Goal: Transaction & Acquisition: Obtain resource

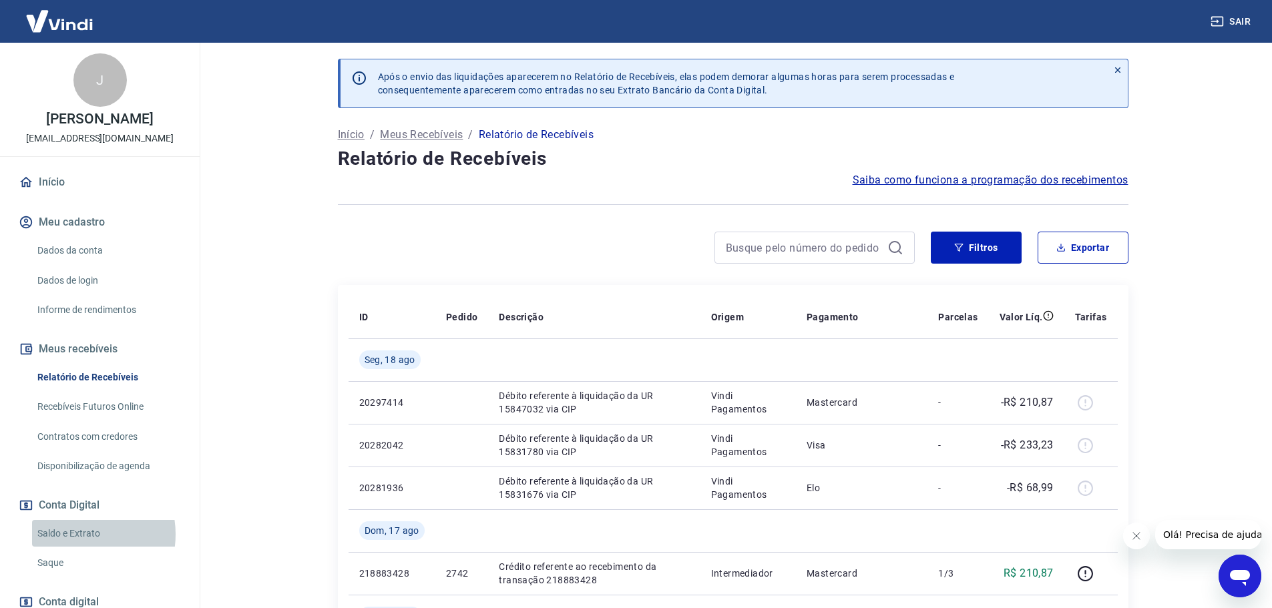
click at [76, 534] on link "Saldo e Extrato" at bounding box center [108, 533] width 152 height 27
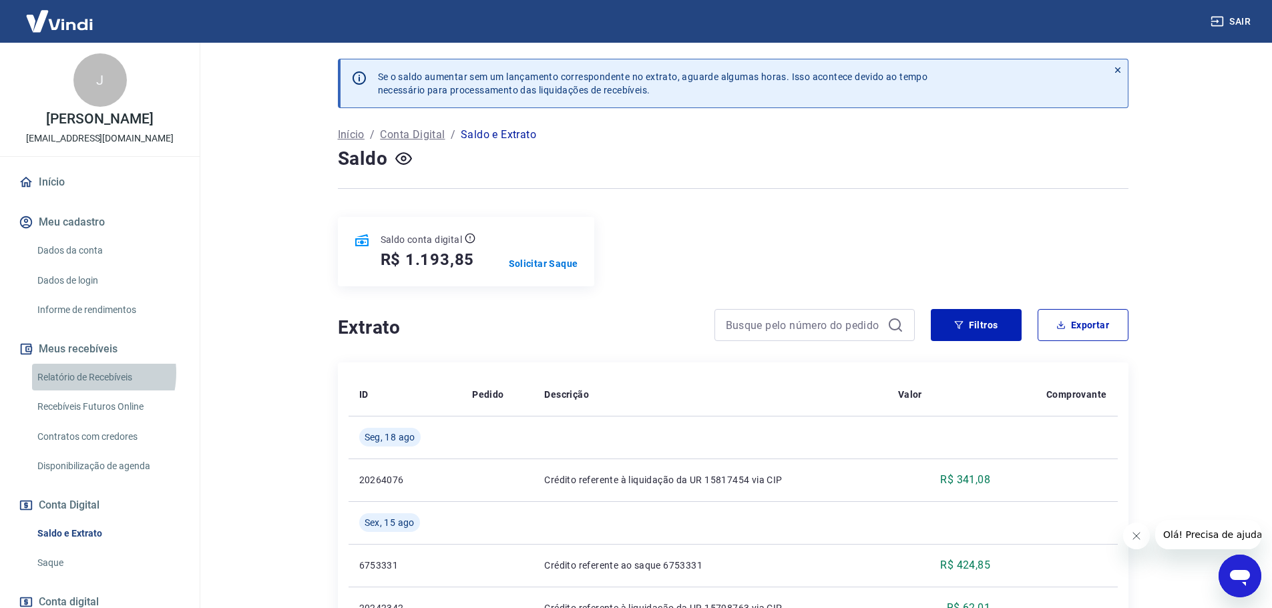
click at [79, 373] on link "Relatório de Recebíveis" at bounding box center [108, 377] width 152 height 27
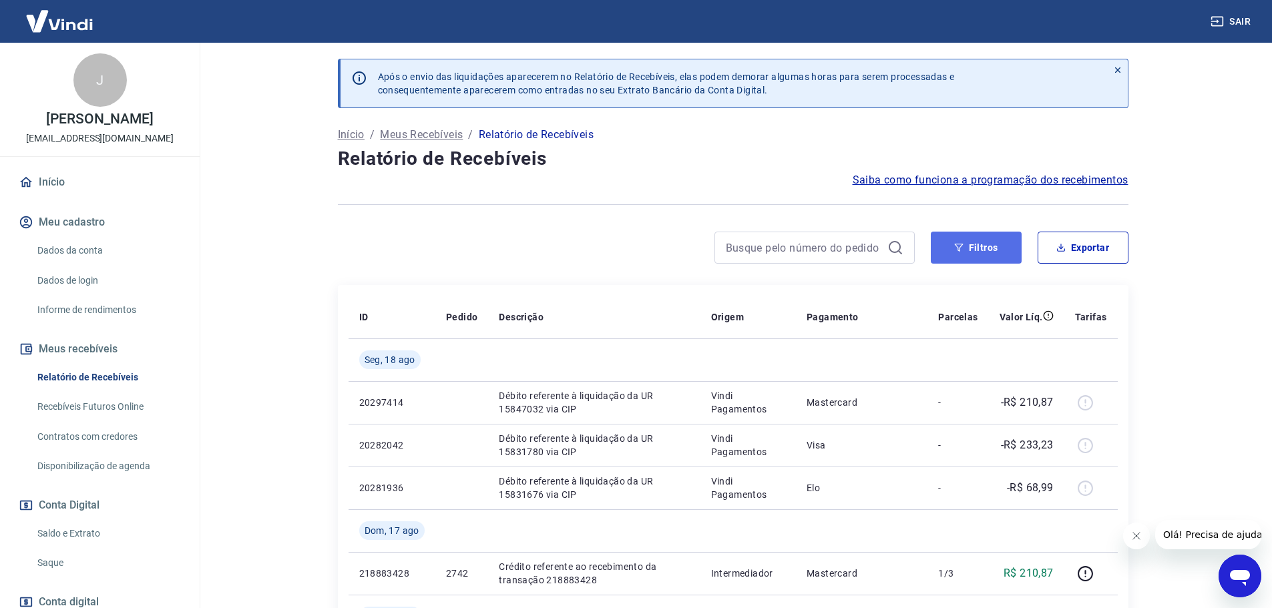
click at [966, 245] on button "Filtros" at bounding box center [976, 248] width 91 height 32
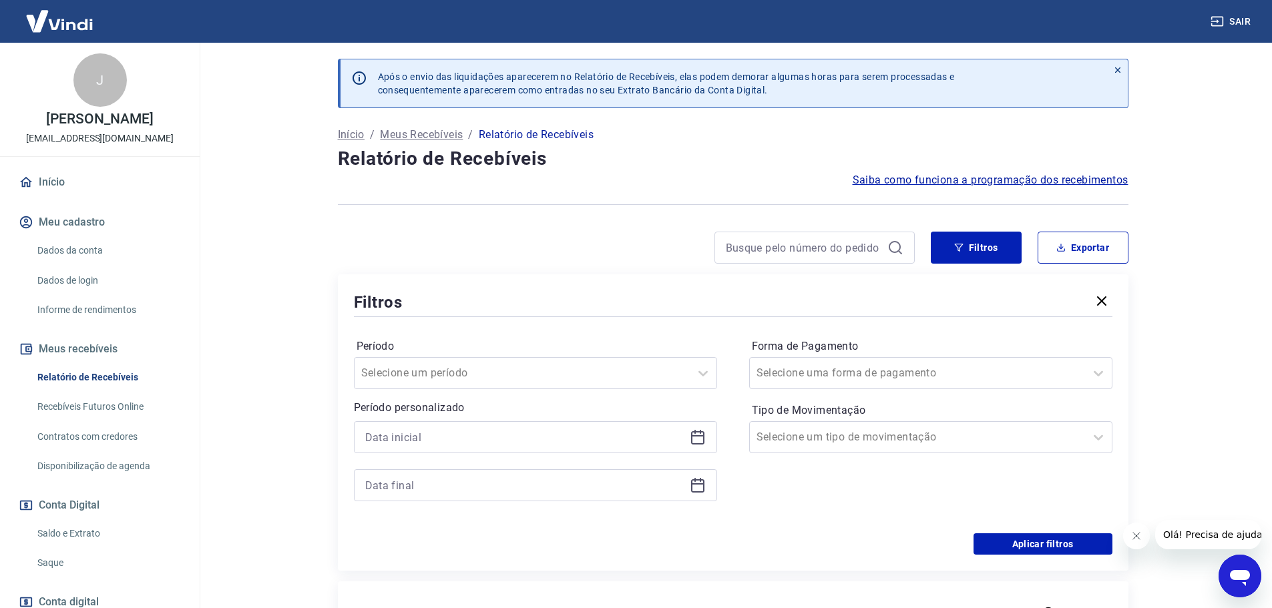
click at [692, 439] on icon at bounding box center [698, 437] width 16 height 16
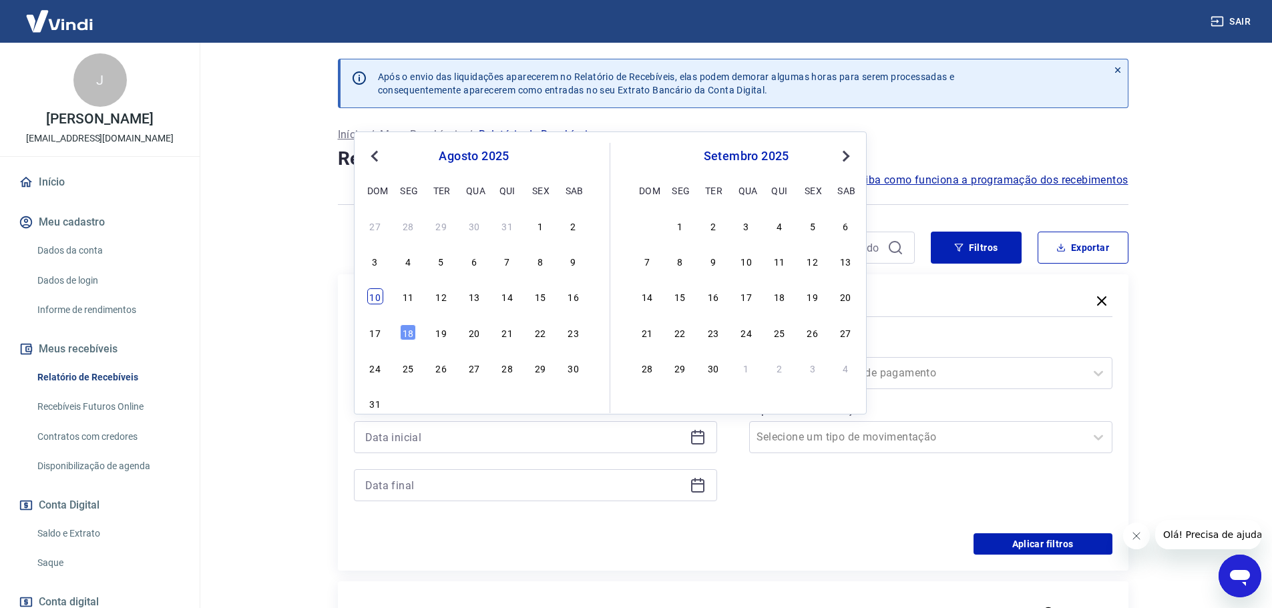
click at [377, 299] on div "10" at bounding box center [375, 296] width 16 height 16
type input "10/08/2025"
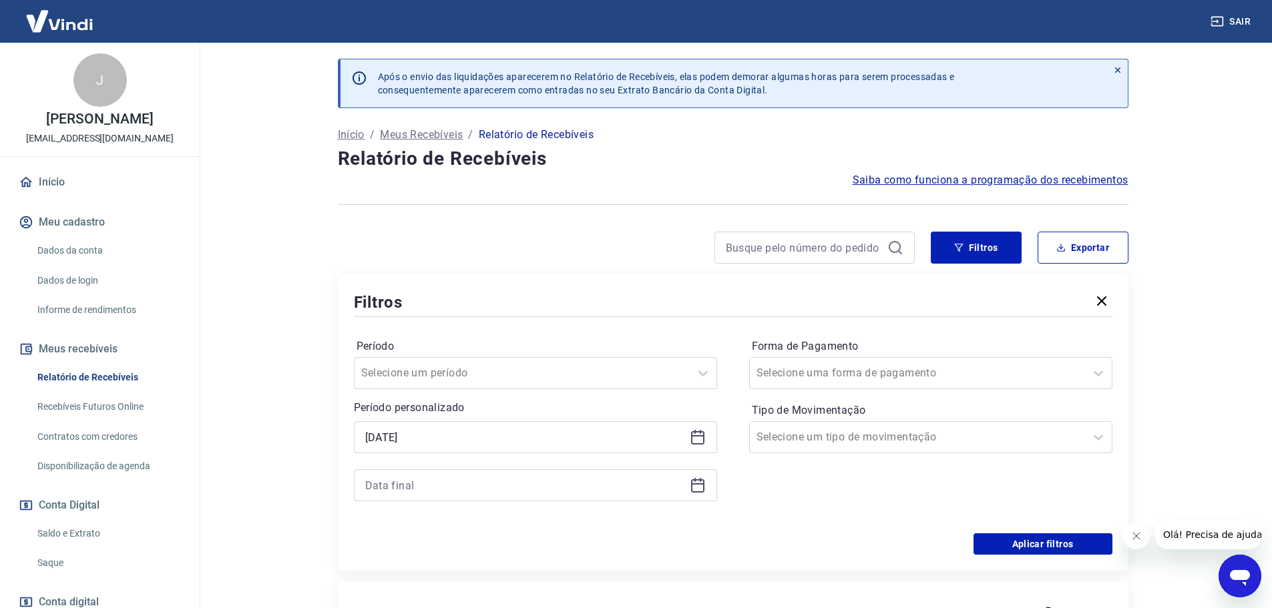
click at [702, 485] on icon at bounding box center [698, 485] width 16 height 16
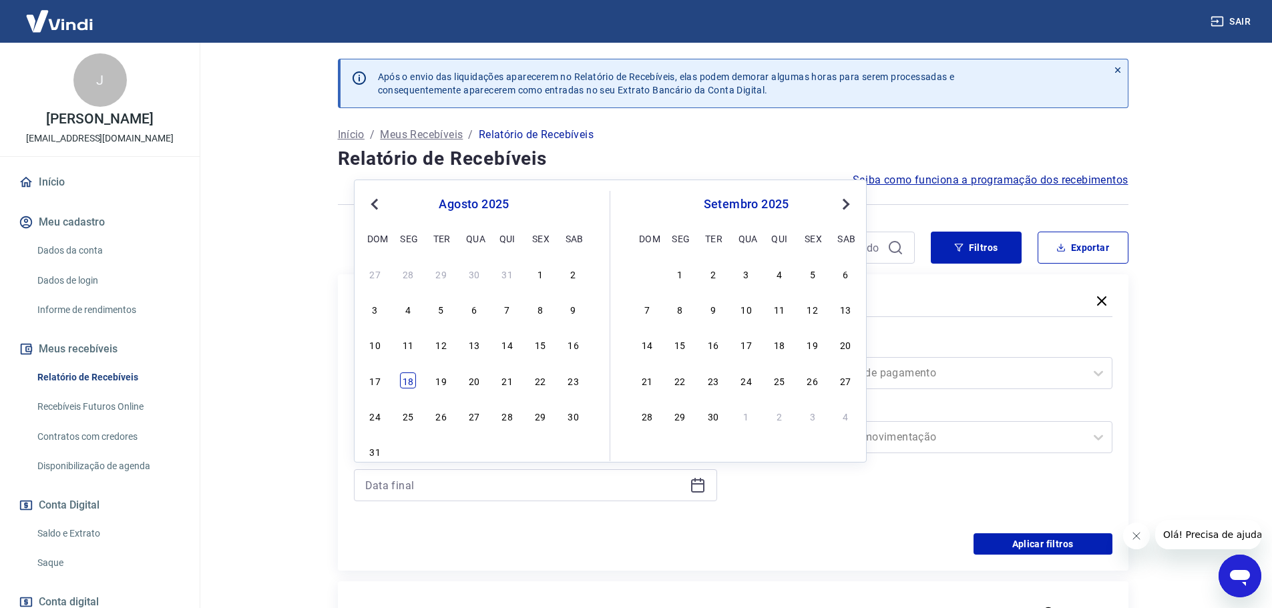
click at [411, 383] on div "18" at bounding box center [408, 381] width 16 height 16
type input "18/08/2025"
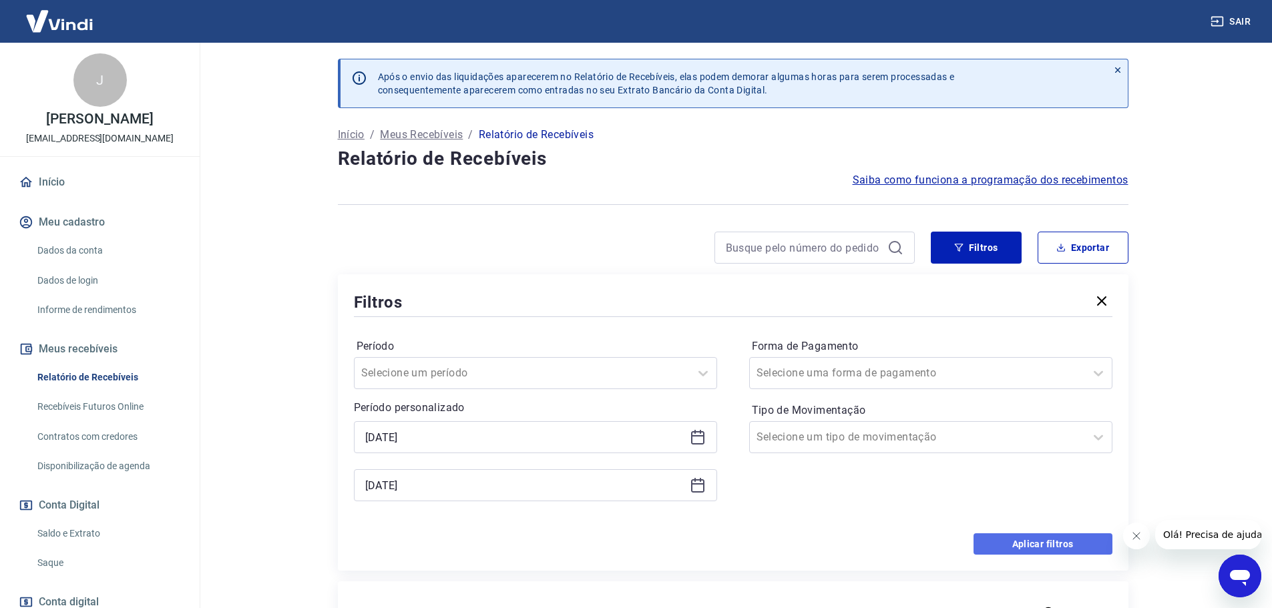
click at [1057, 553] on button "Aplicar filtros" at bounding box center [1043, 544] width 139 height 21
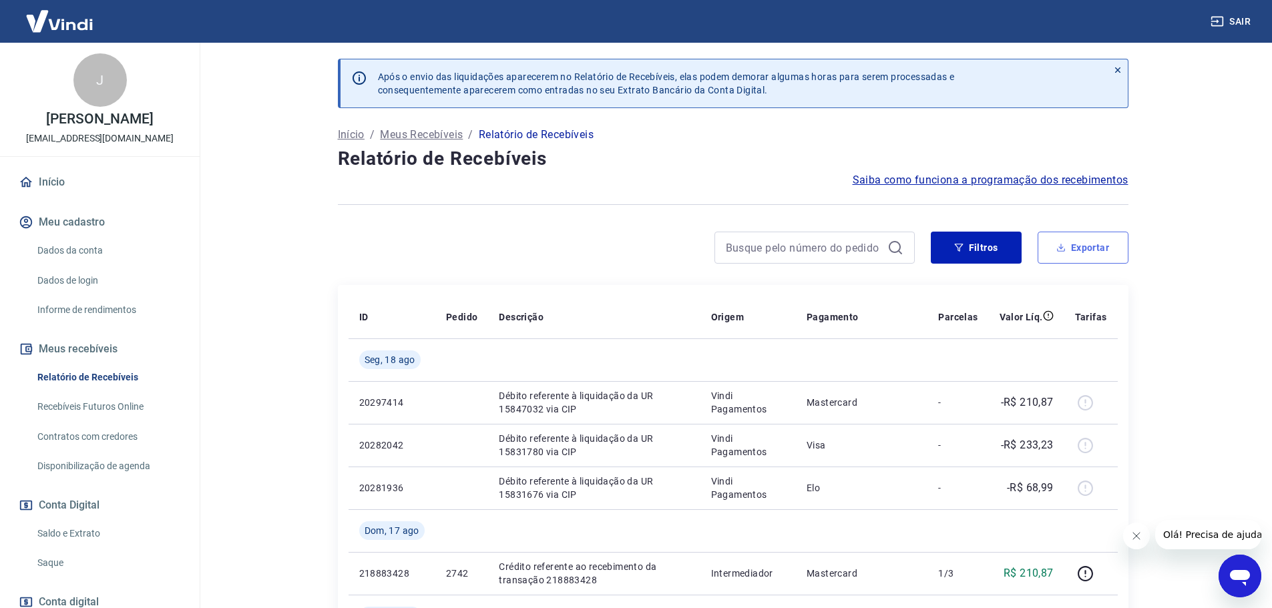
click at [1073, 248] on button "Exportar" at bounding box center [1083, 248] width 91 height 32
type input "10/08/2025"
type input "18/08/2025"
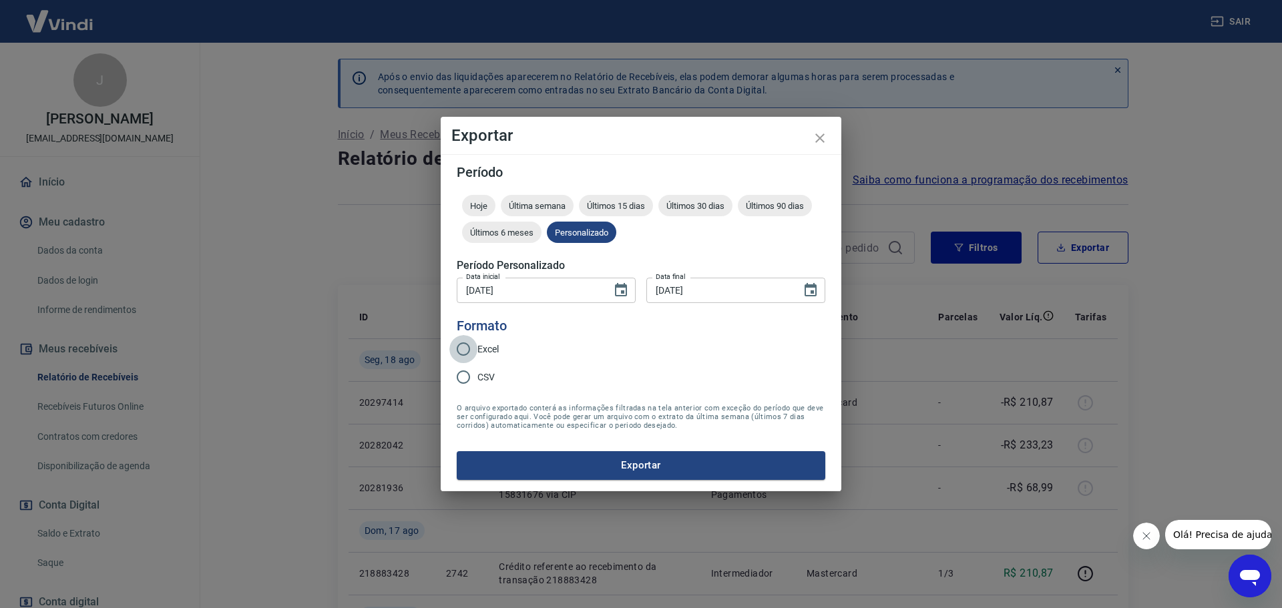
click at [470, 349] on input "Excel" at bounding box center [463, 349] width 28 height 28
radio input "true"
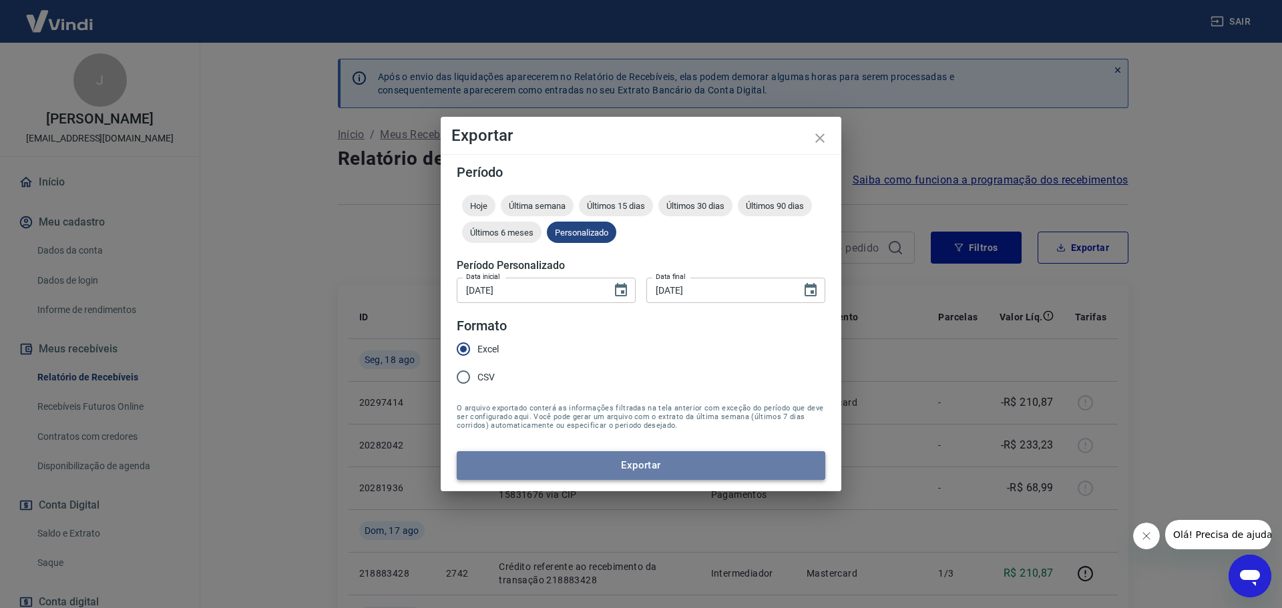
click at [623, 467] on button "Exportar" at bounding box center [641, 465] width 369 height 28
